Goal: Information Seeking & Learning: Learn about a topic

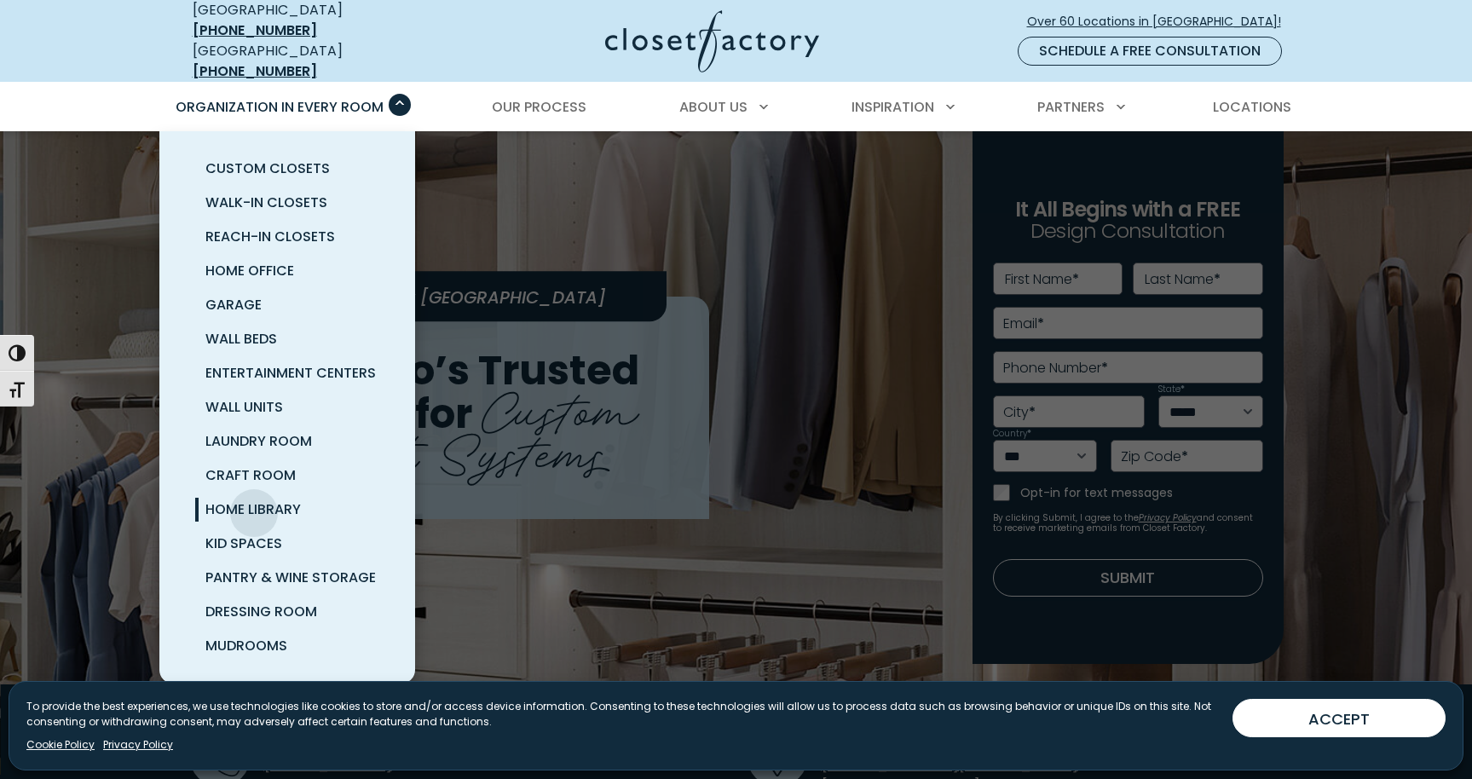
click at [254, 500] on span "Home Library" at bounding box center [252, 510] width 95 height 20
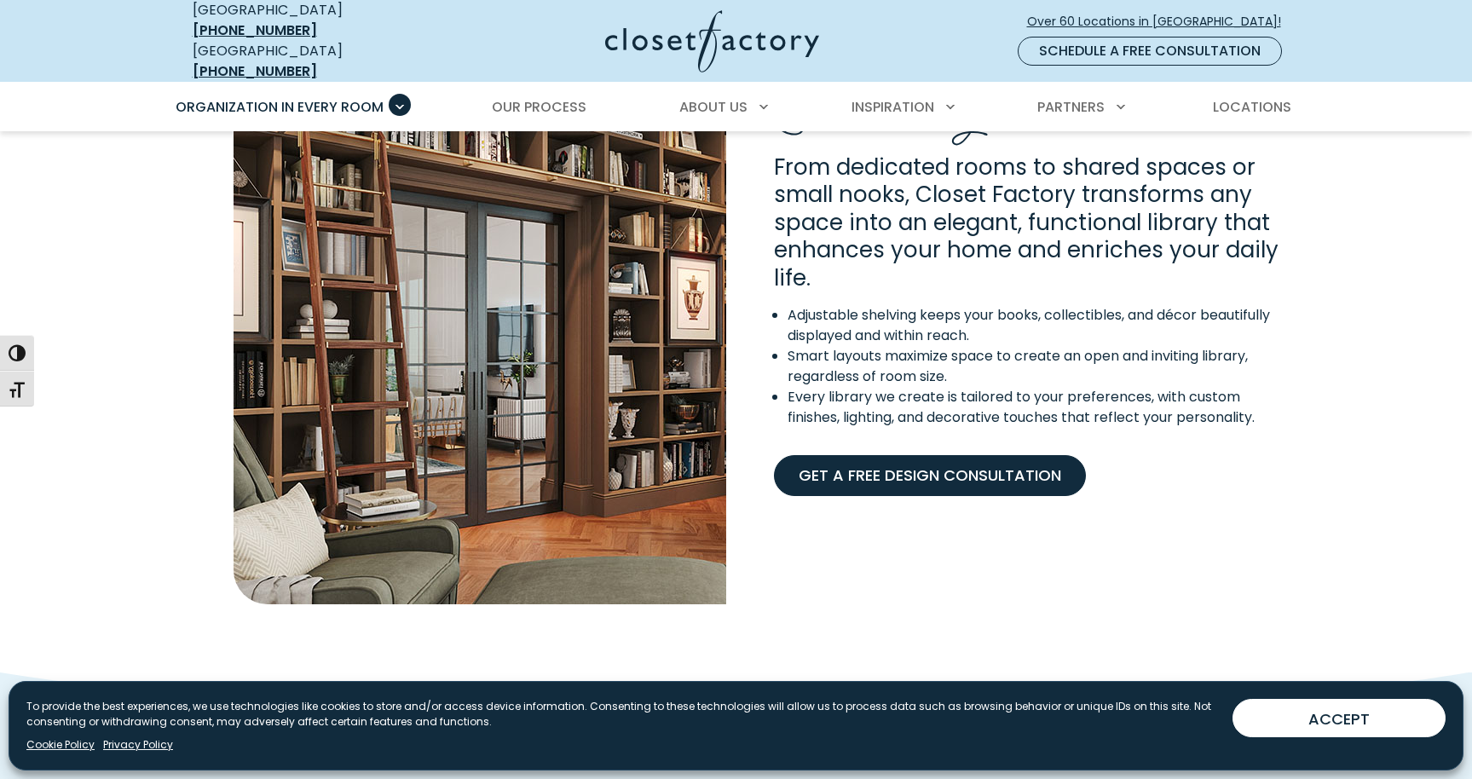
scroll to position [1446, 0]
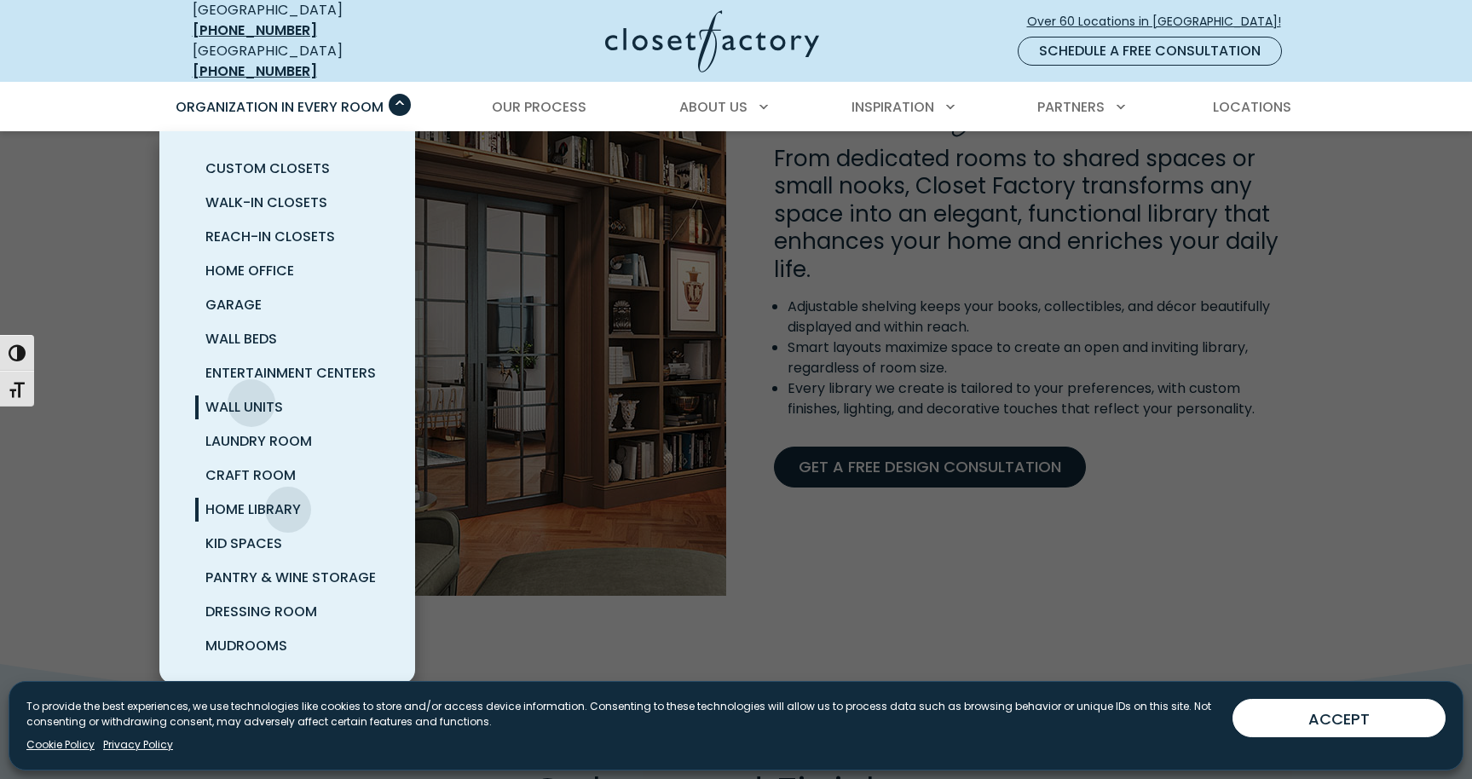
click at [251, 397] on span "Wall Units" at bounding box center [244, 407] width 78 height 20
click at [246, 398] on span "Wall Units" at bounding box center [244, 407] width 78 height 20
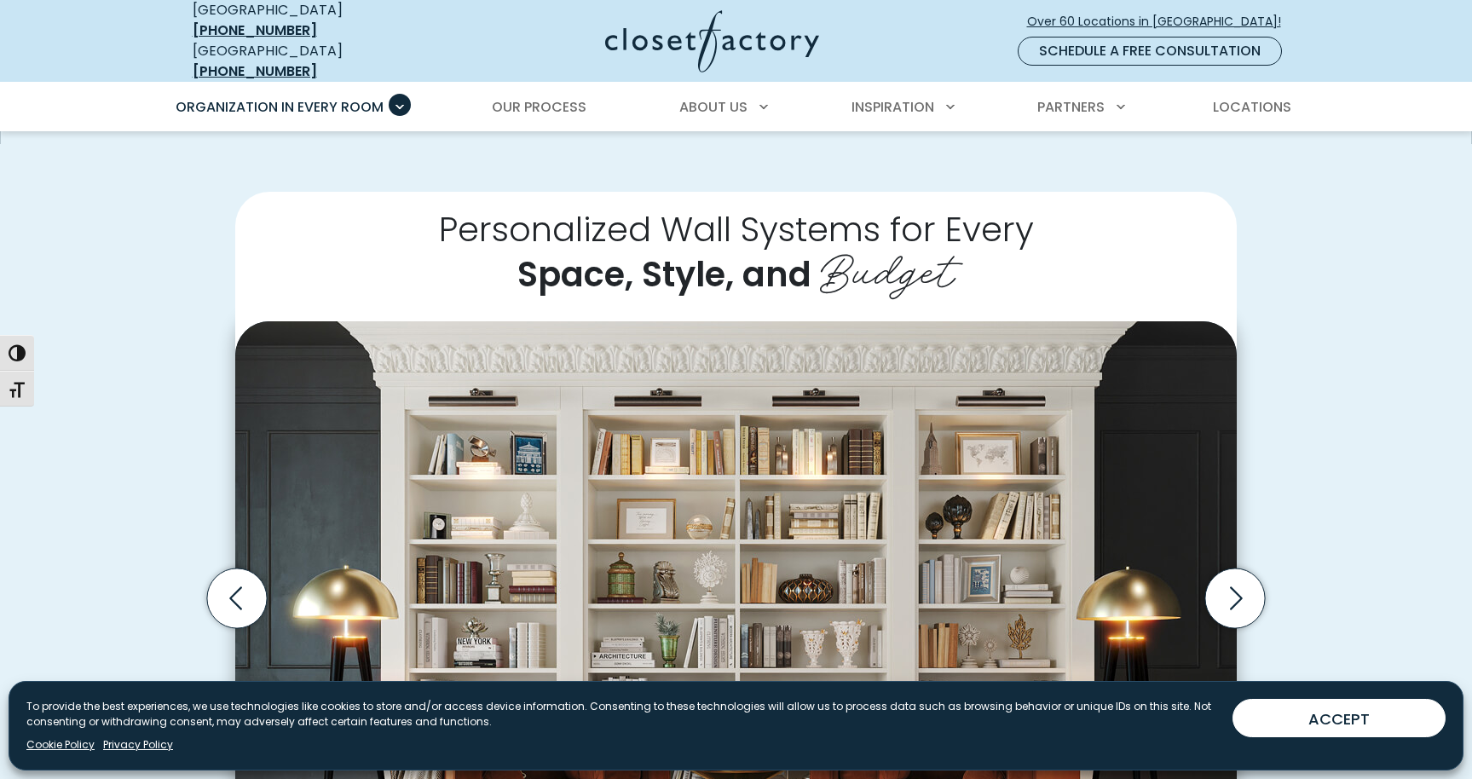
scroll to position [405, 0]
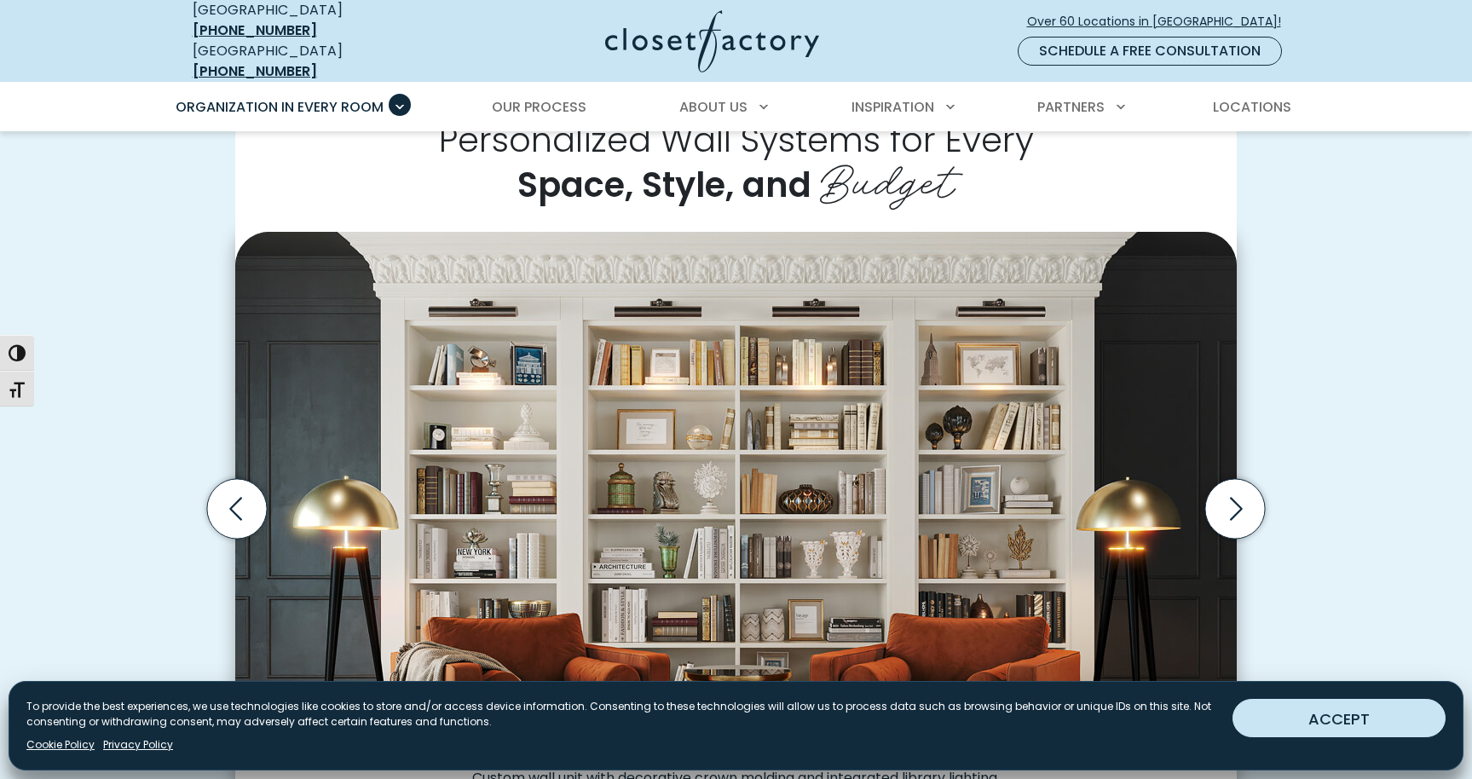
click at [1262, 726] on button "ACCEPT" at bounding box center [1339, 718] width 213 height 38
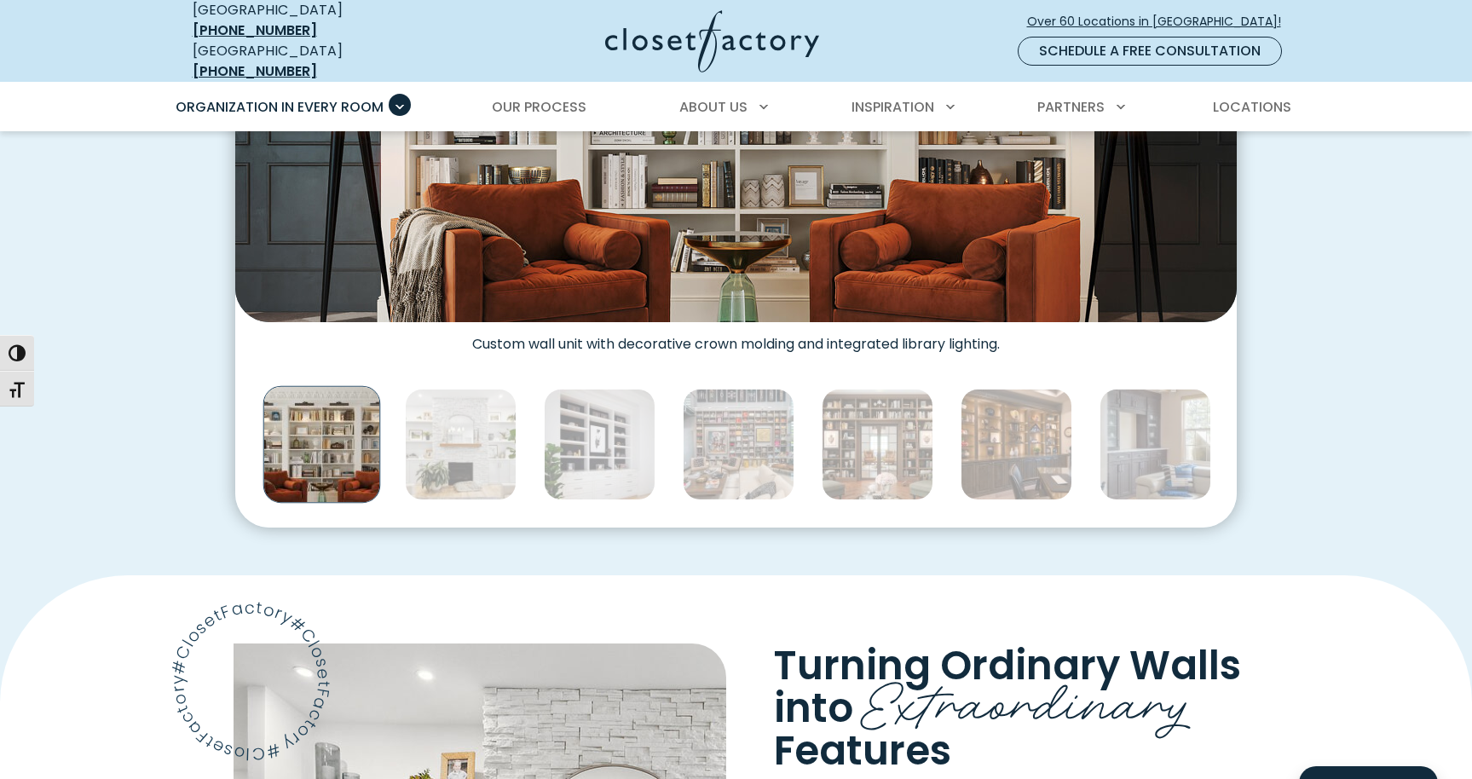
scroll to position [840, 0]
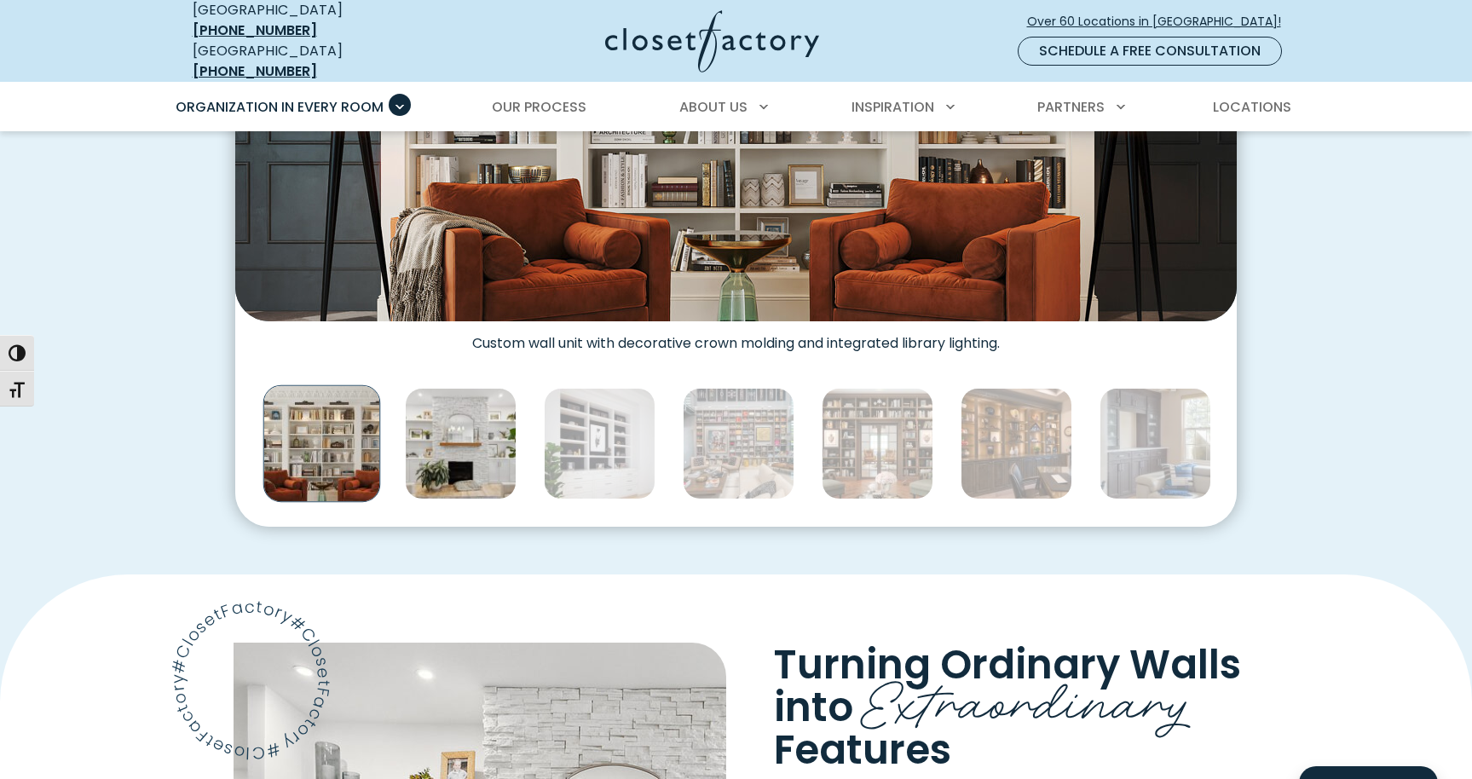
click at [498, 445] on img "Thumbnail Gallery" at bounding box center [461, 444] width 112 height 112
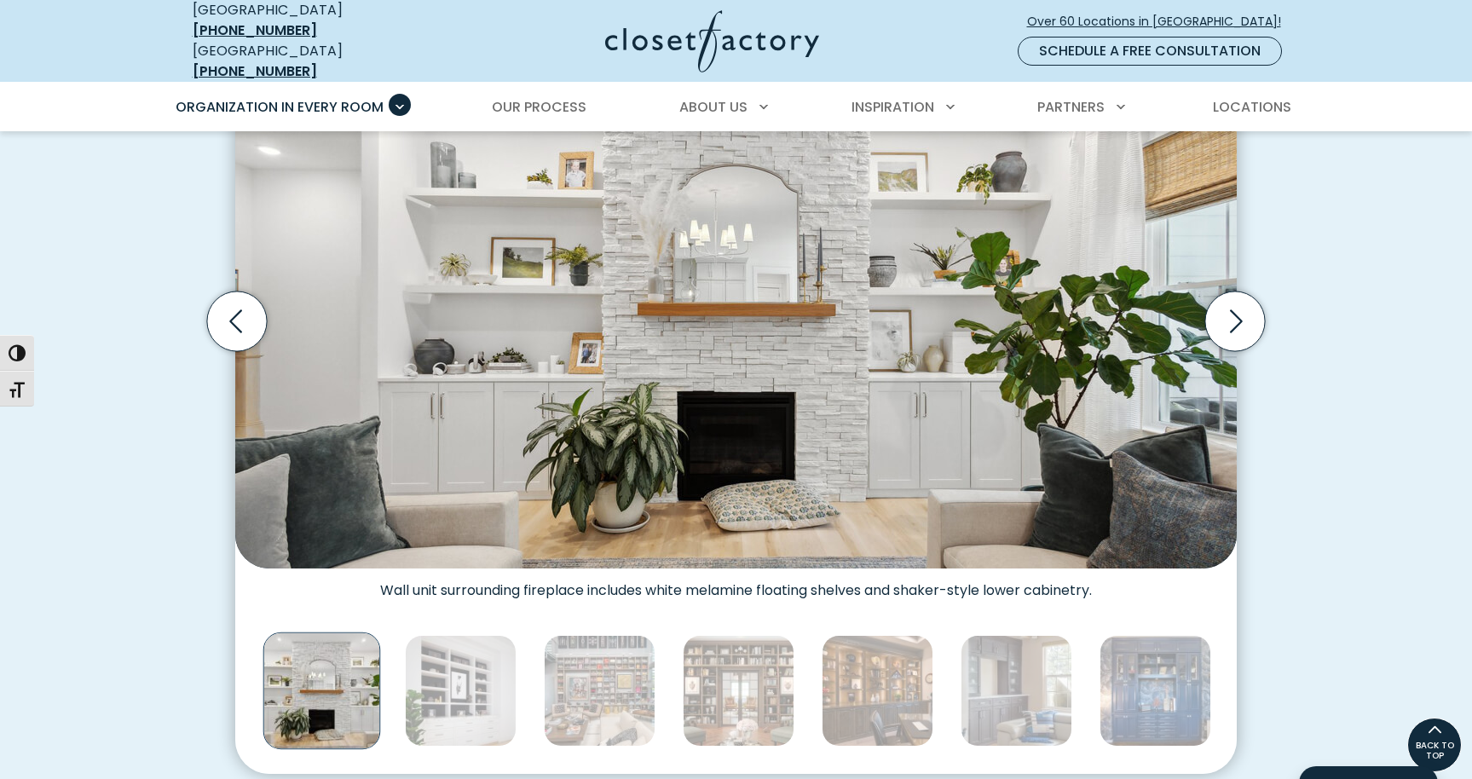
scroll to position [538, 0]
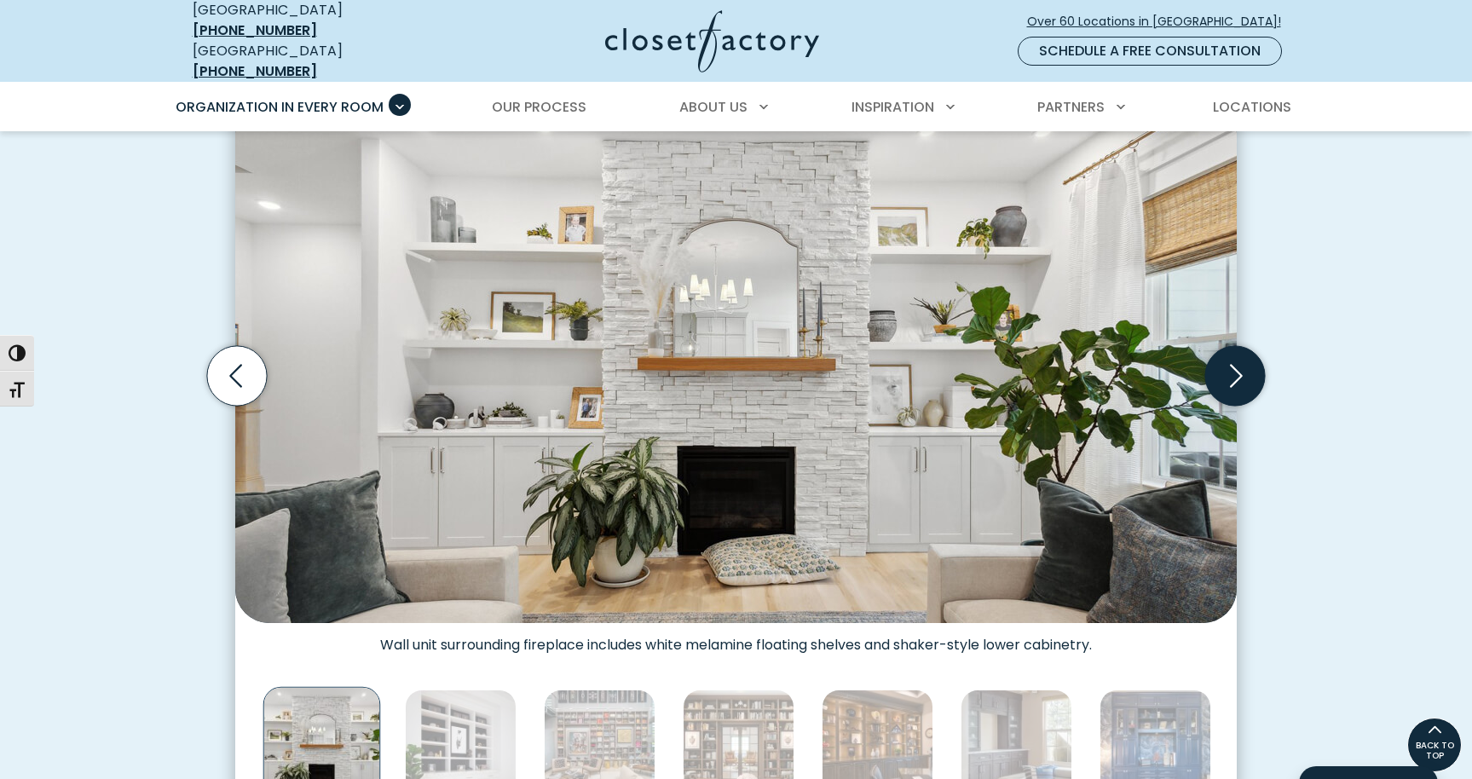
click at [1225, 349] on icon "Next slide" at bounding box center [1235, 376] width 60 height 60
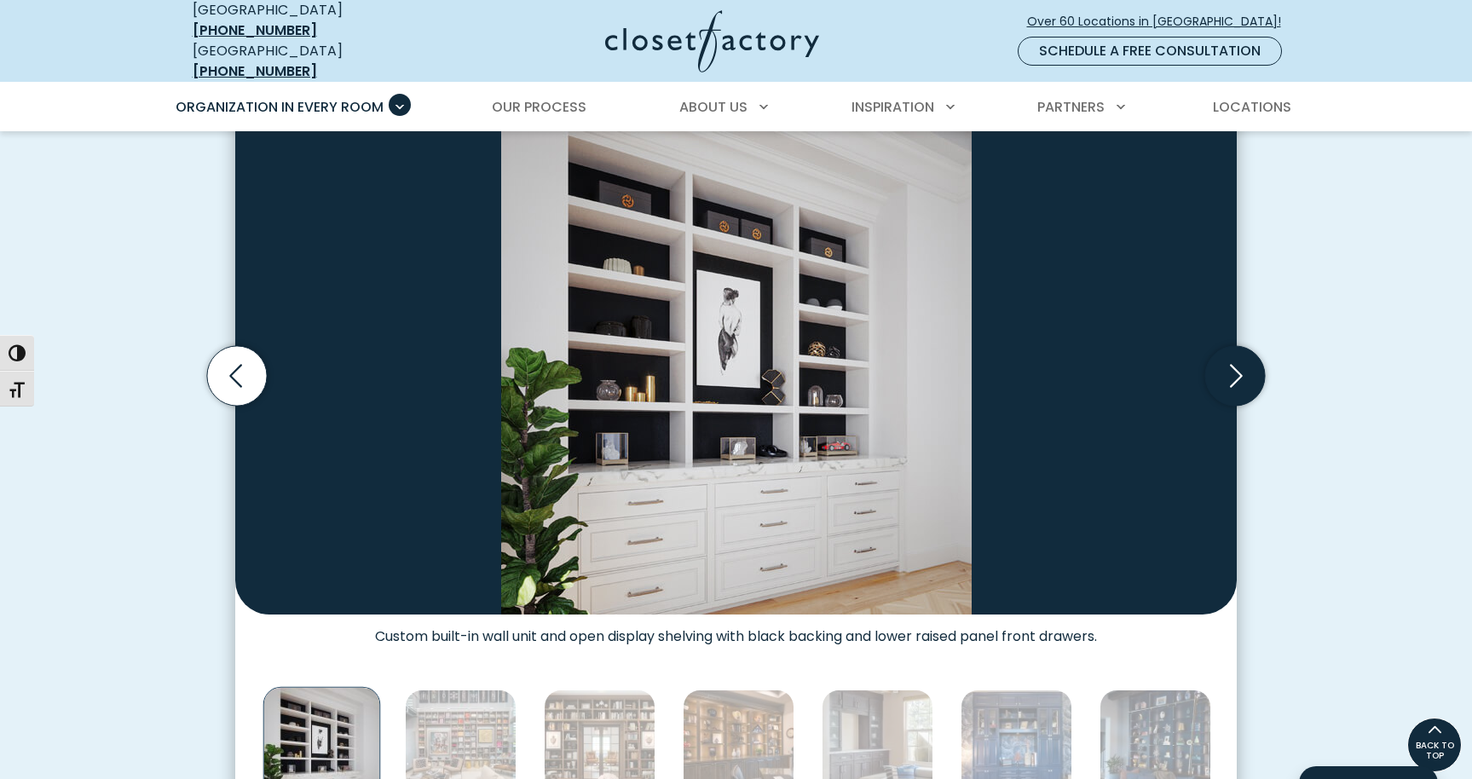
click at [1225, 349] on icon "Next slide" at bounding box center [1235, 376] width 60 height 60
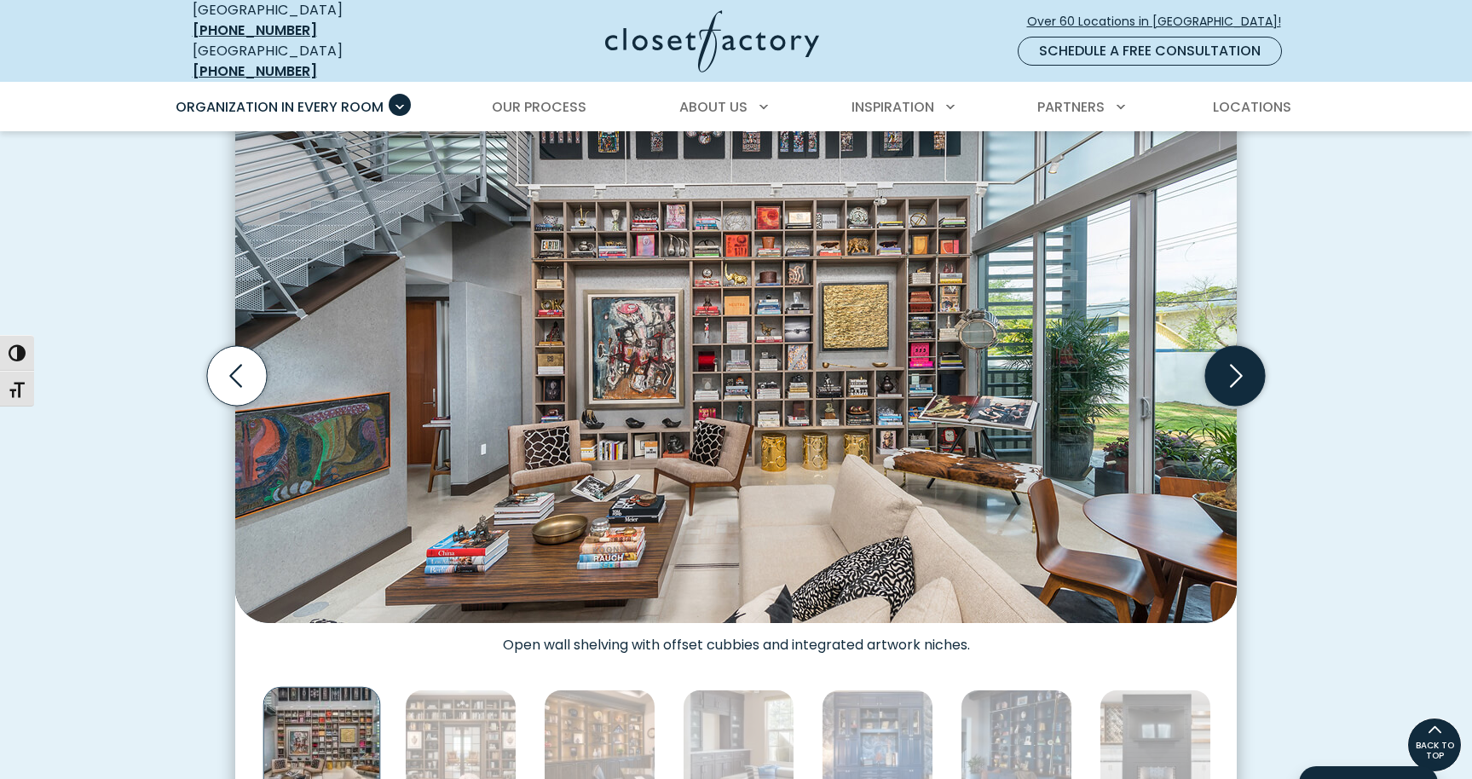
click at [1225, 349] on icon "Next slide" at bounding box center [1235, 376] width 60 height 60
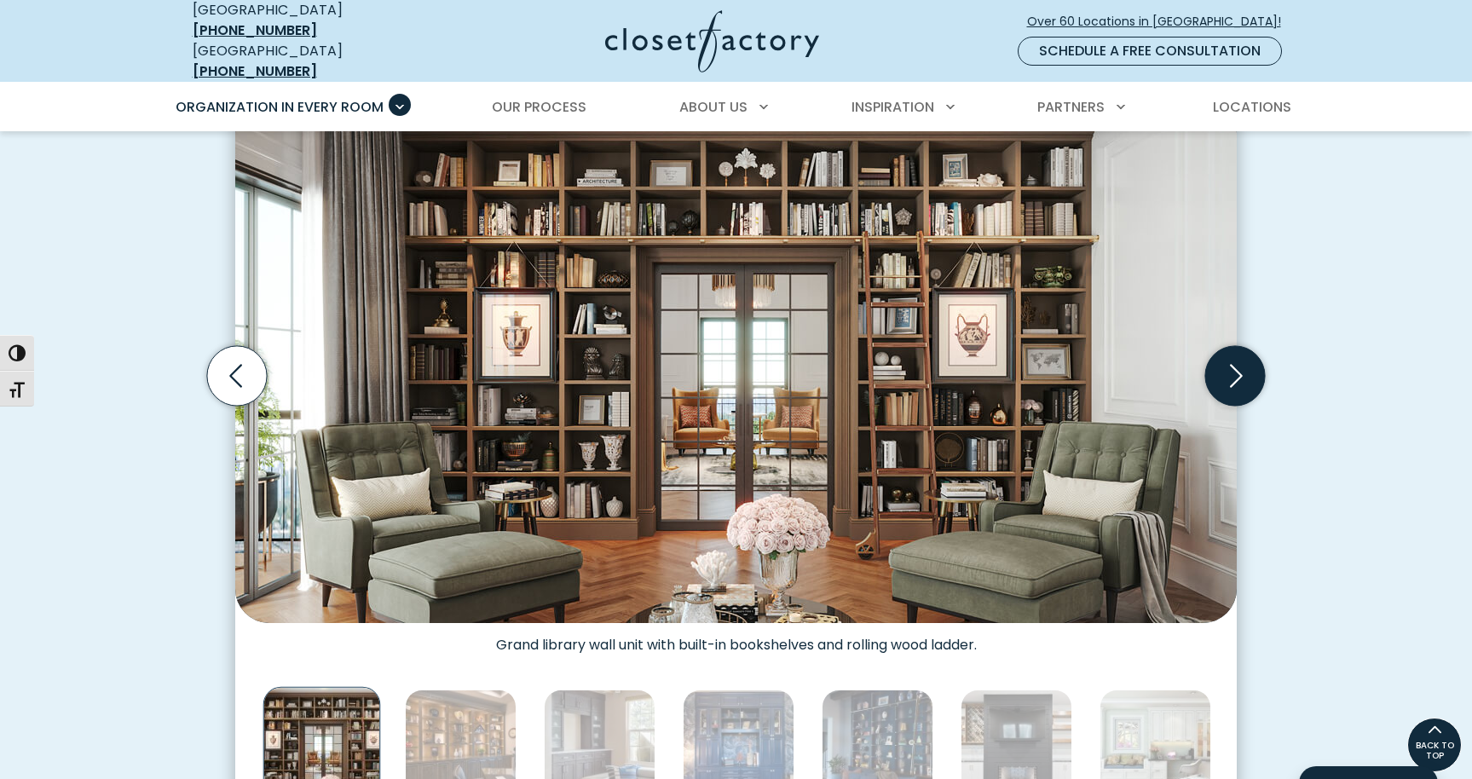
click at [1225, 349] on icon "Next slide" at bounding box center [1235, 376] width 60 height 60
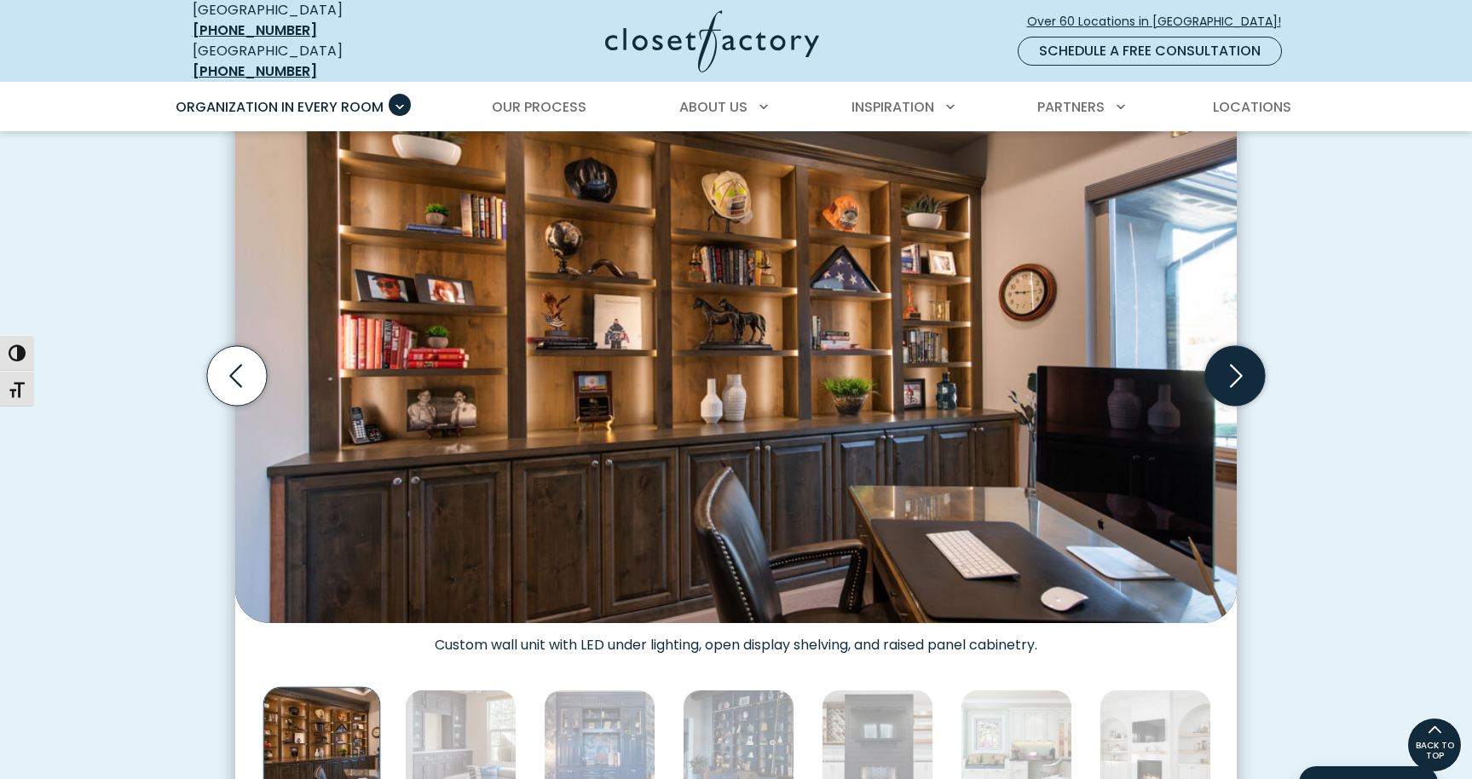
click at [1225, 349] on icon "Next slide" at bounding box center [1235, 376] width 60 height 60
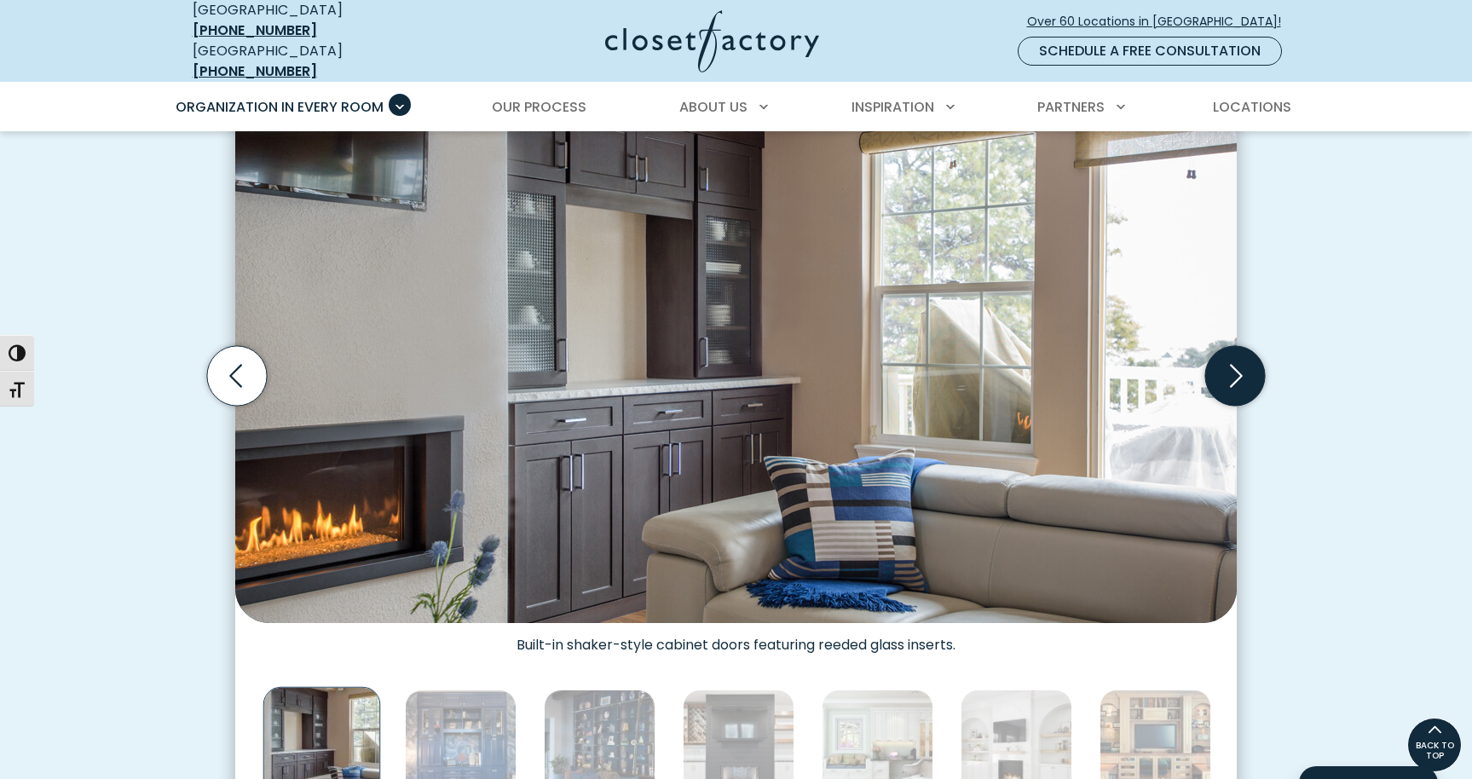
click at [1225, 349] on icon "Next slide" at bounding box center [1235, 376] width 60 height 60
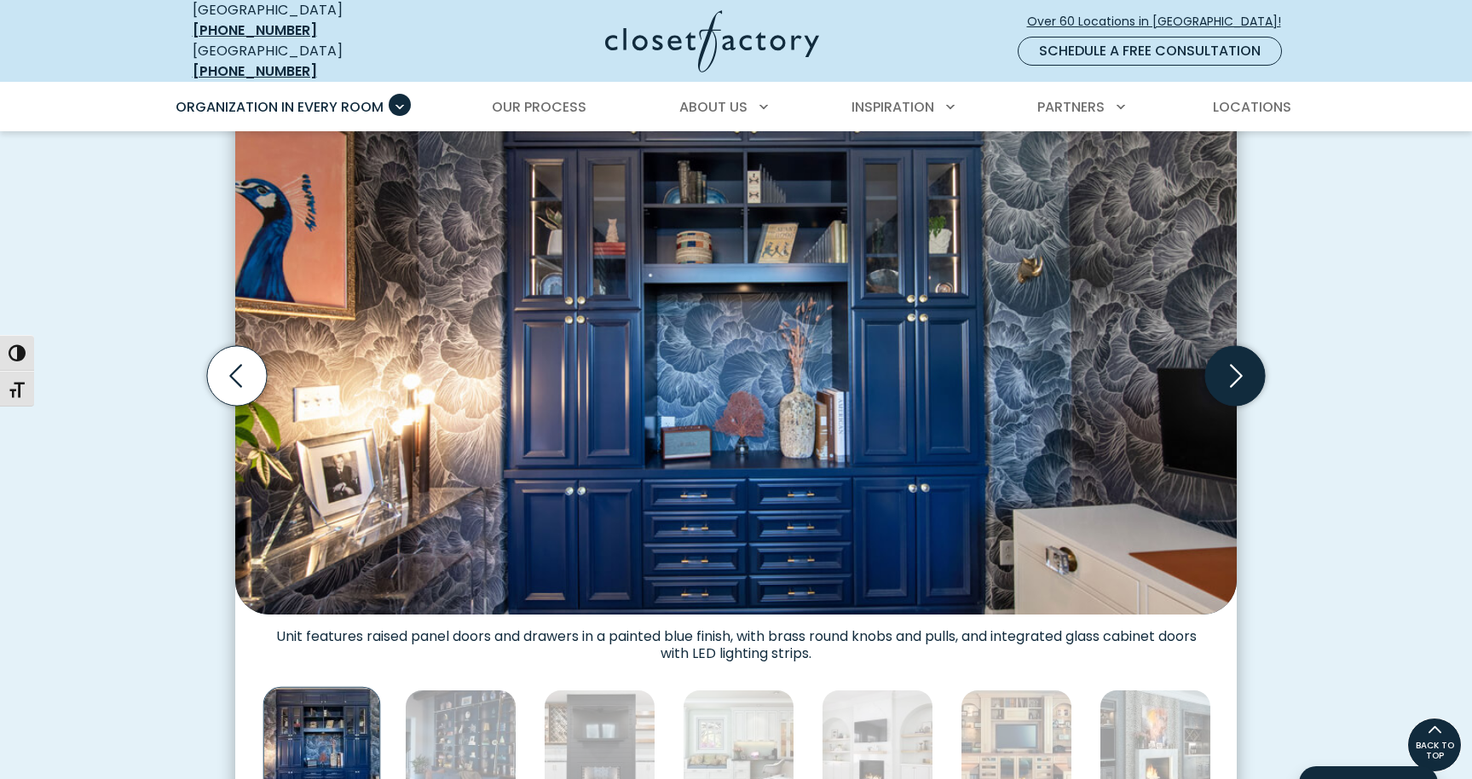
click at [1225, 349] on icon "Next slide" at bounding box center [1235, 376] width 60 height 60
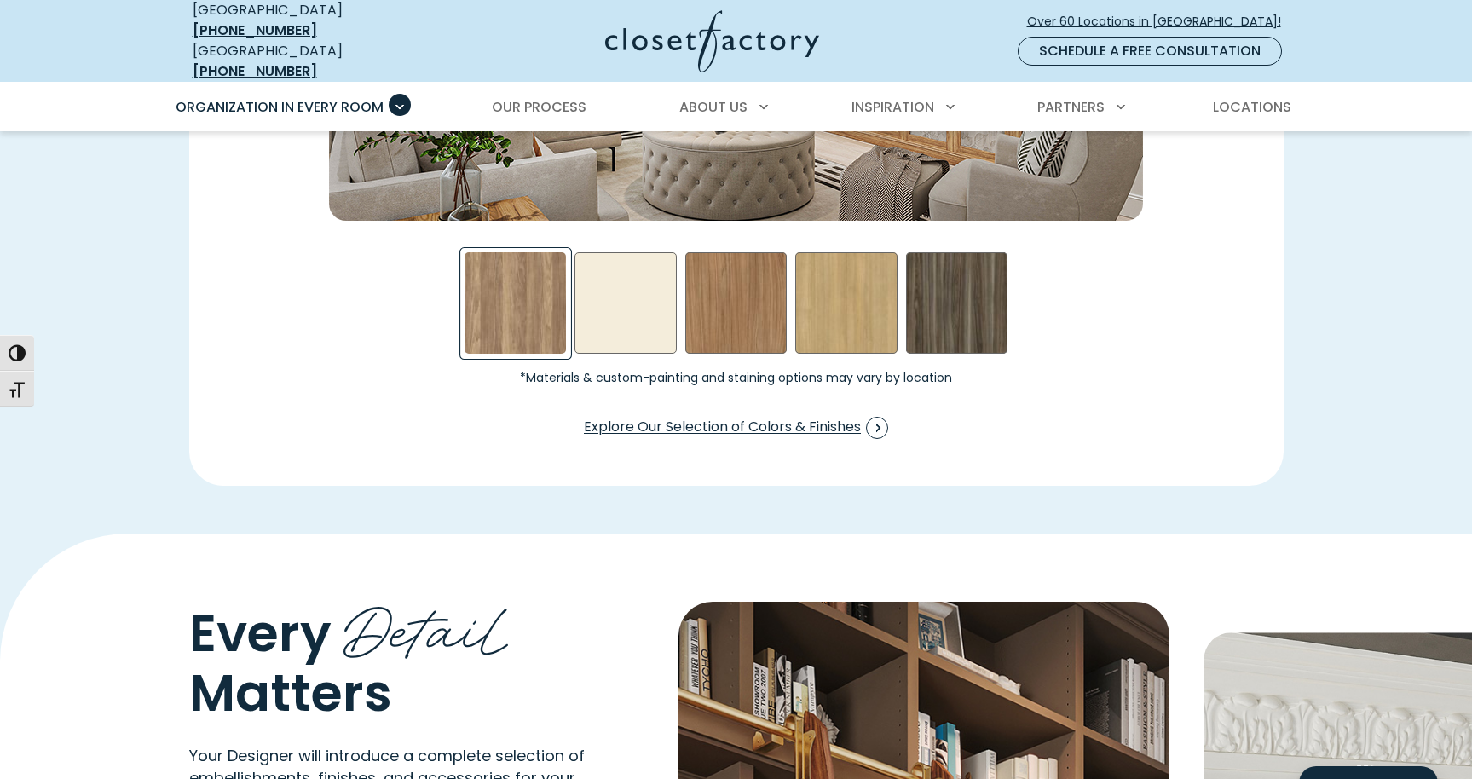
scroll to position [2776, 0]
click at [666, 304] on div "Almond Swatch" at bounding box center [626, 302] width 102 height 102
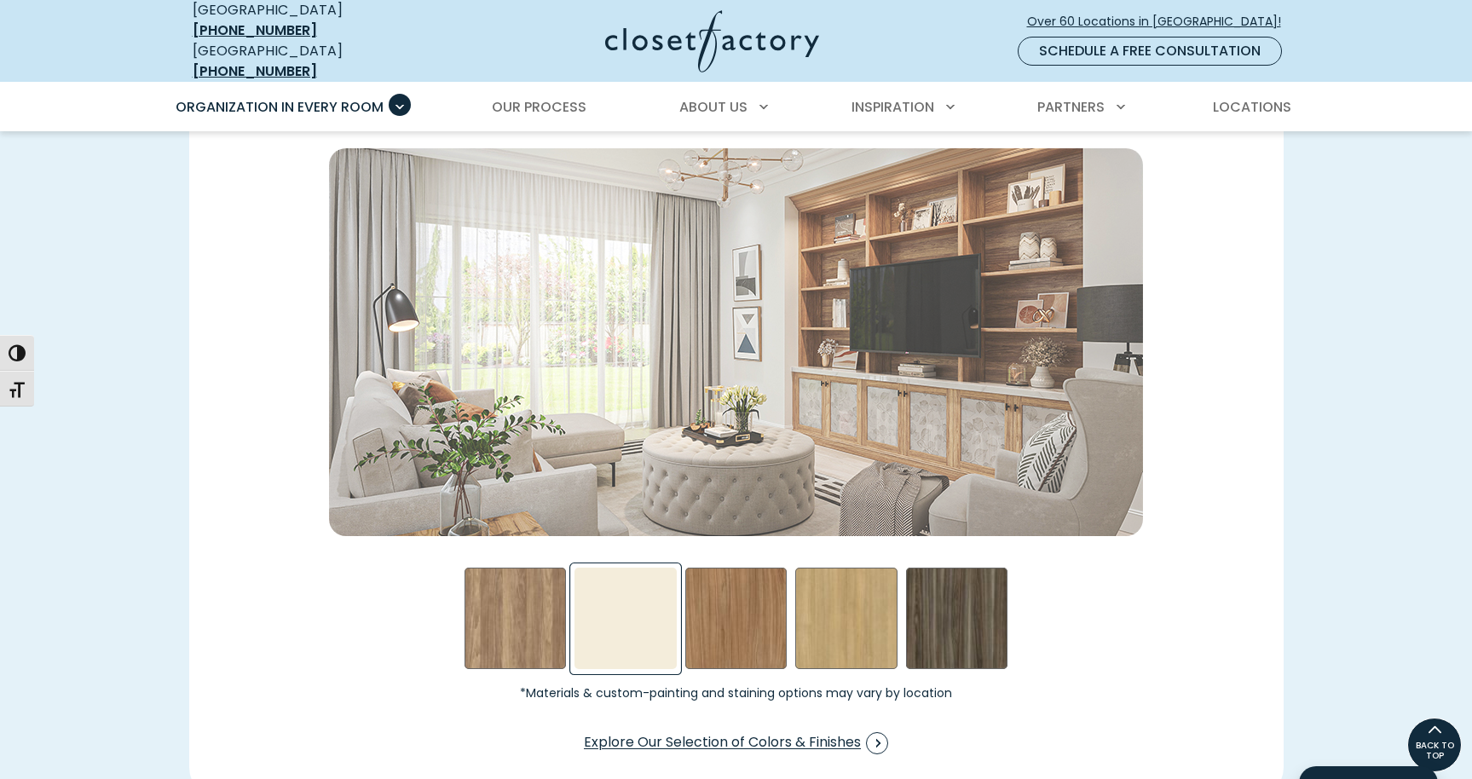
scroll to position [2453, 0]
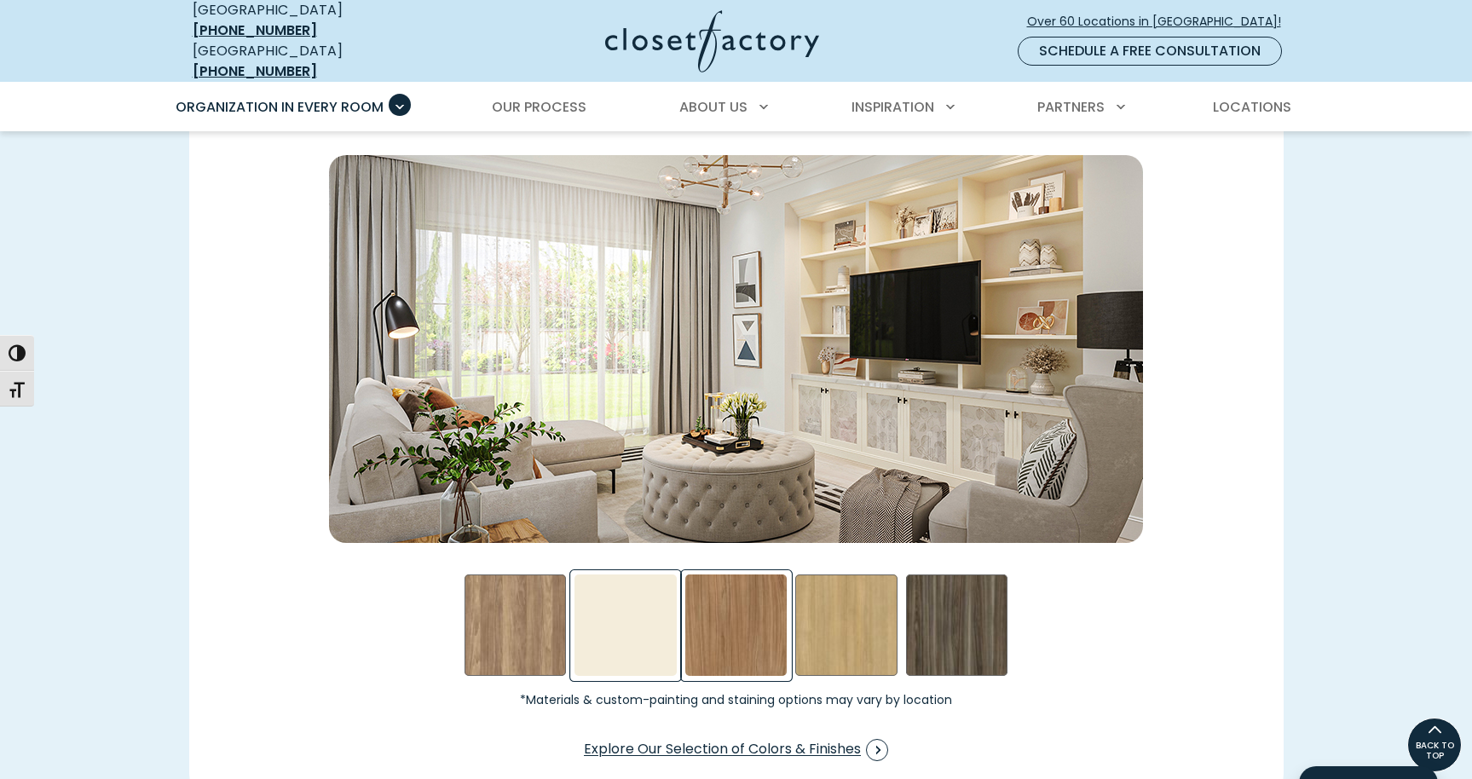
click at [702, 609] on div "Nutmeg Swatch" at bounding box center [736, 626] width 102 height 102
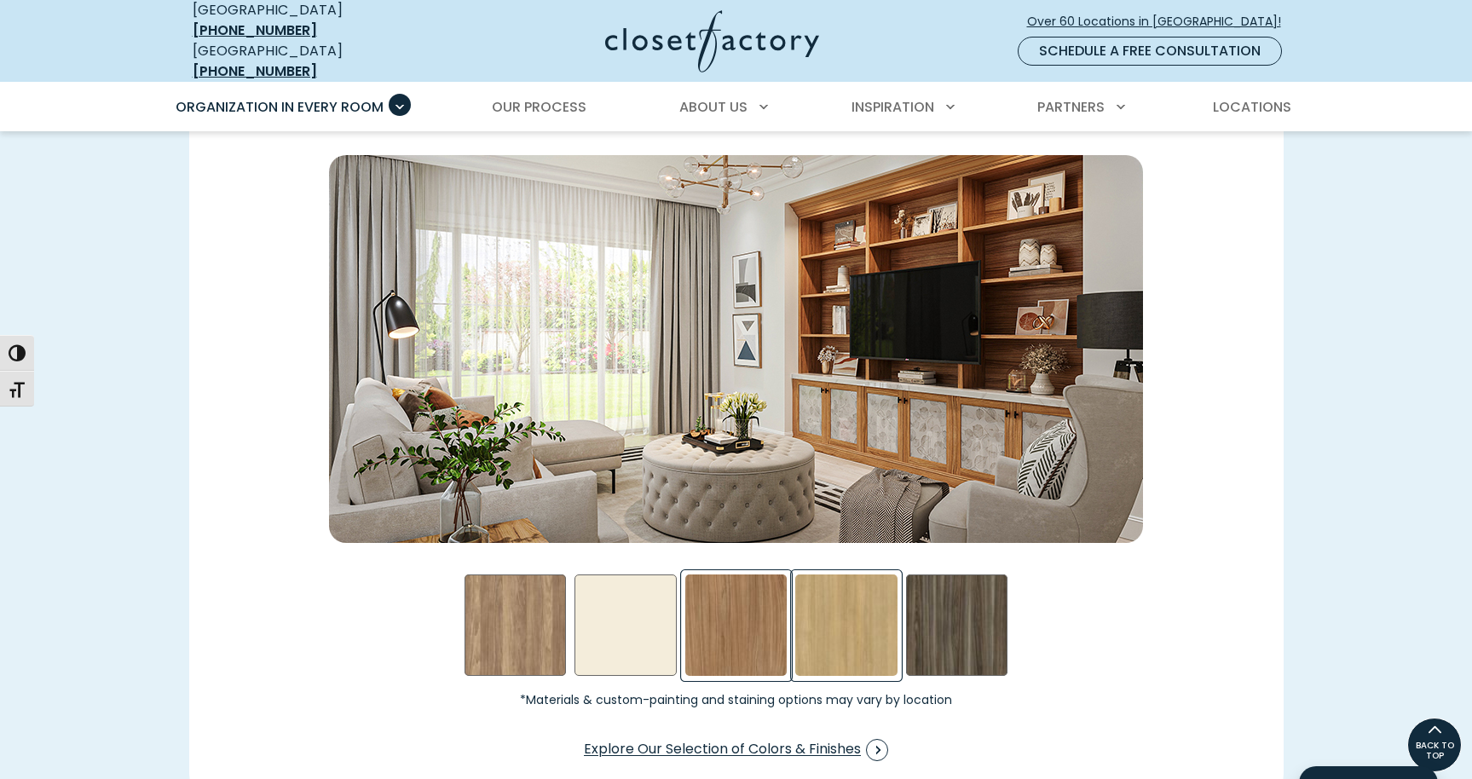
click at [834, 617] on div "Rhapsody Swatch" at bounding box center [846, 626] width 102 height 102
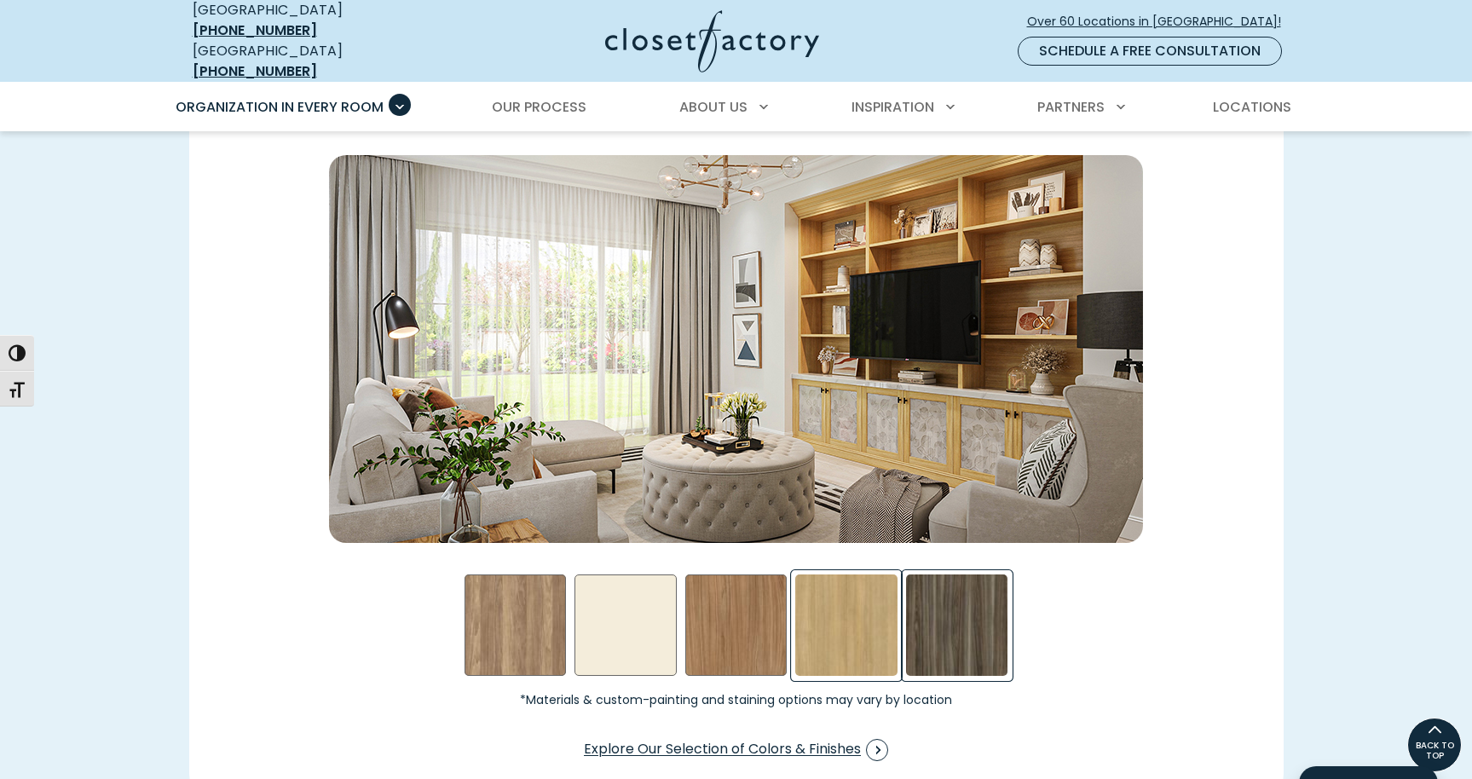
click at [970, 623] on div "Sunday Stroll Swatch" at bounding box center [957, 626] width 102 height 102
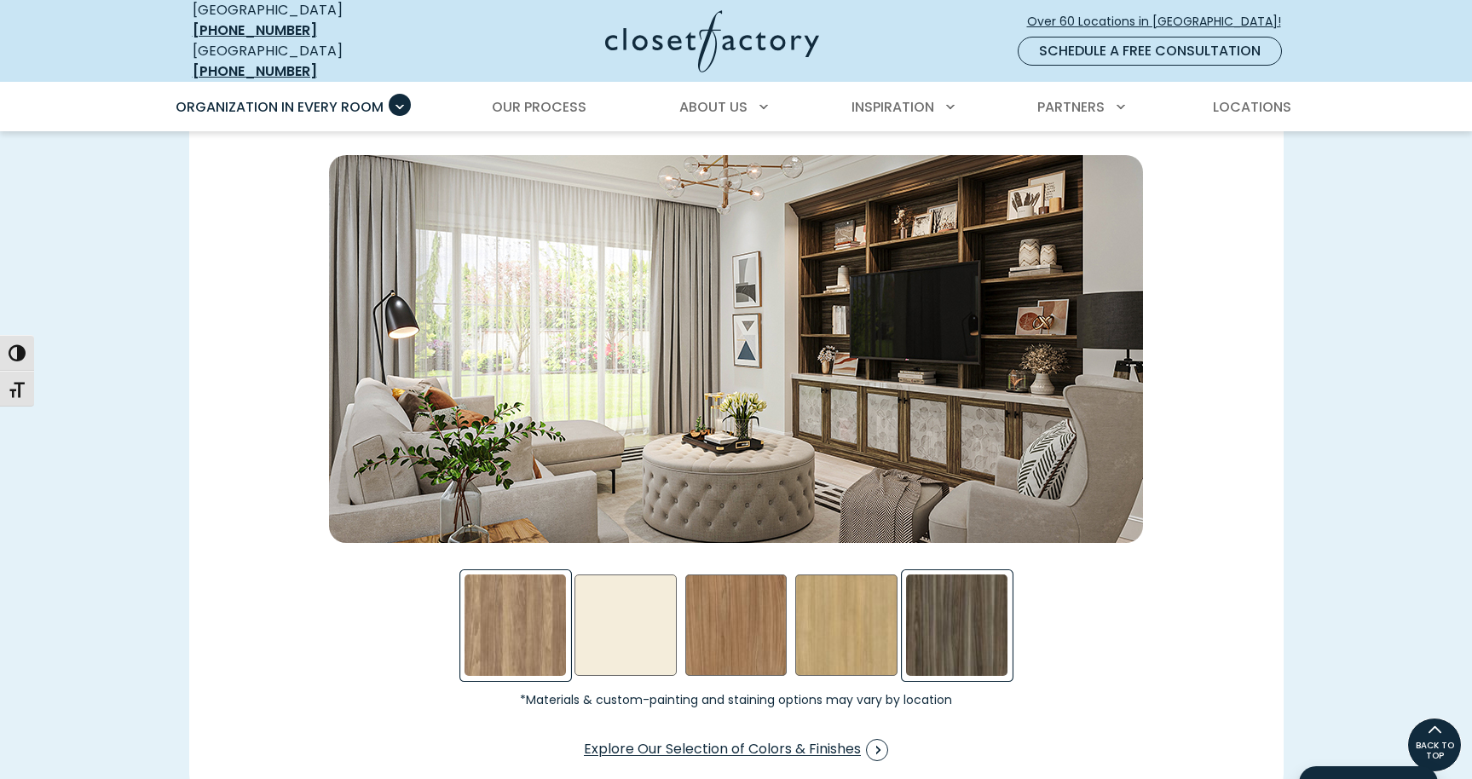
click at [490, 639] on div "Apres Ski Swatch" at bounding box center [516, 626] width 102 height 102
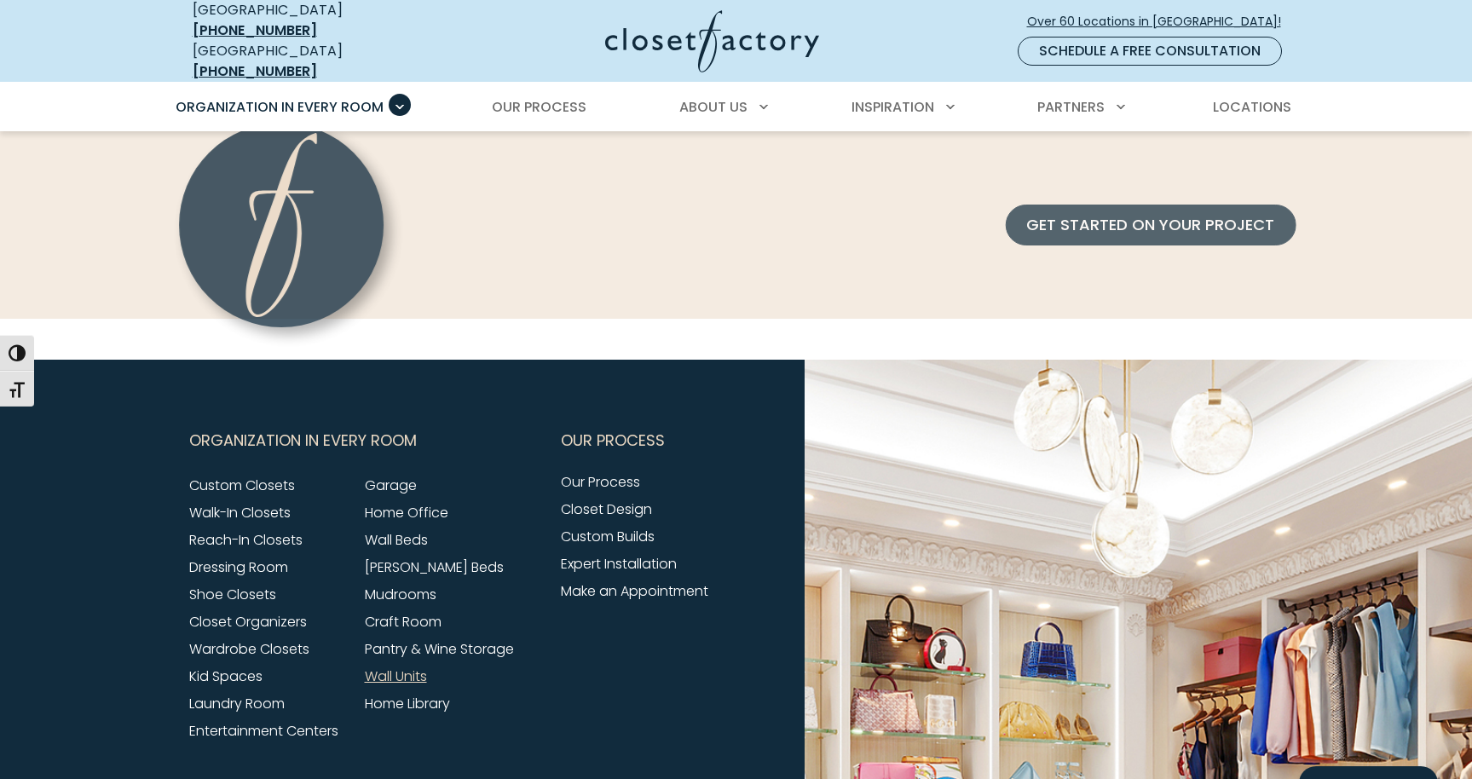
scroll to position [5369, 0]
